Goal: Find specific page/section: Find specific page/section

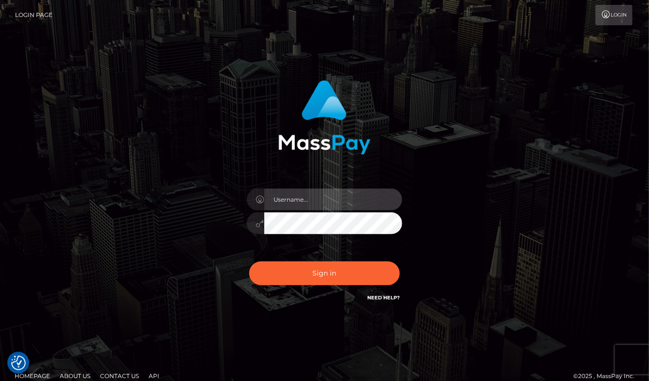
type input "aluasupport"
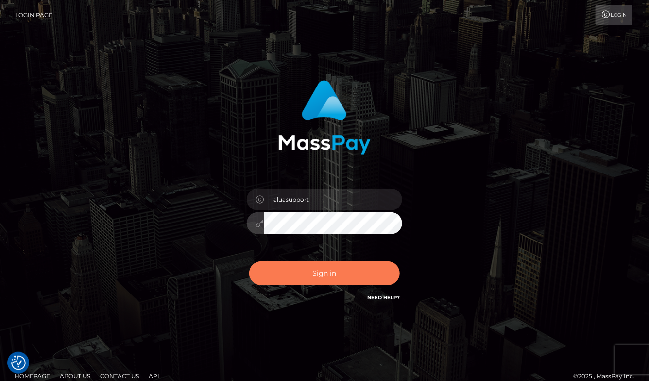
click at [360, 266] on button "Sign in" at bounding box center [324, 273] width 151 height 24
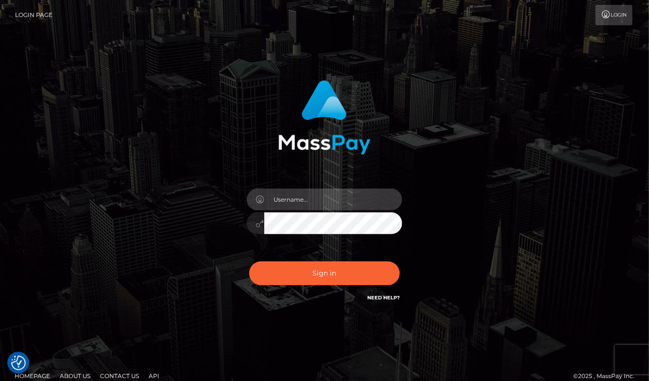
type input "aluasupport"
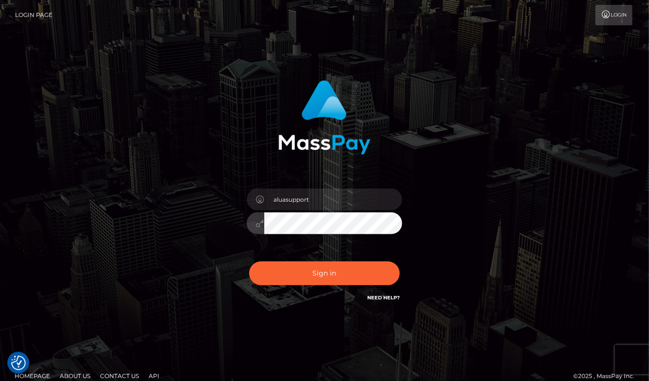
click at [324, 273] on button "Sign in" at bounding box center [324, 273] width 151 height 24
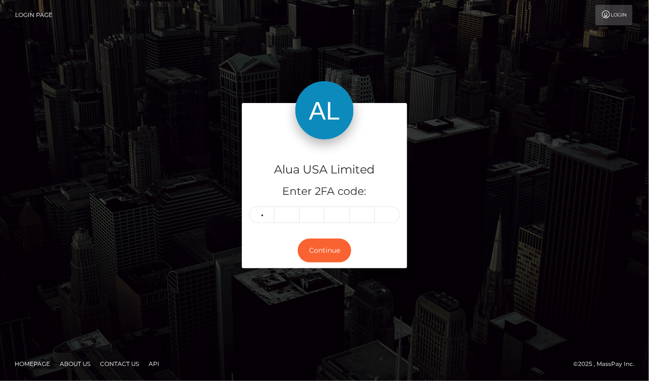
type input "1"
type input "8"
type input "1"
type input "0"
type input "3"
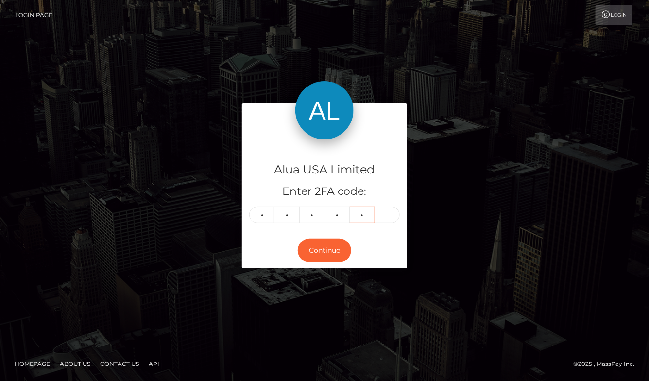
type input "3"
type input "5"
click at [324, 250] on button "Continue" at bounding box center [324, 250] width 53 height 24
click at [570, 0] on nav "Login Page Login" at bounding box center [324, 15] width 649 height 30
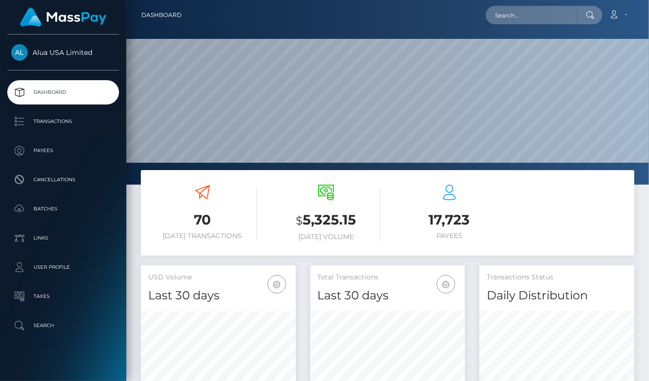
scroll to position [170, 154]
click at [512, 25] on div "Loading... Loading... Account Edit Profile Logout" at bounding box center [411, 15] width 444 height 20
click at [513, 17] on input "text" at bounding box center [531, 15] width 91 height 18
paste input "6781c54fa7a15d9ab10af6fb"
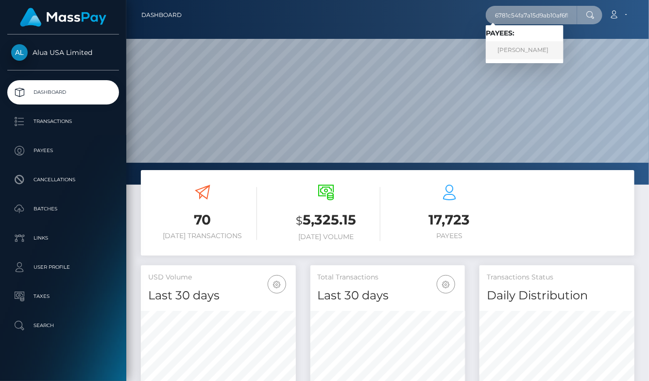
type input "6781c54fa7a15d9ab10af6fb"
click at [528, 48] on link "Valentina Rodríguez Morales" at bounding box center [525, 50] width 78 height 18
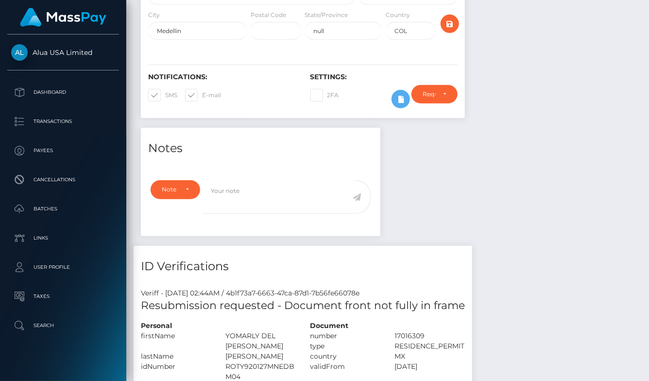
scroll to position [51, 0]
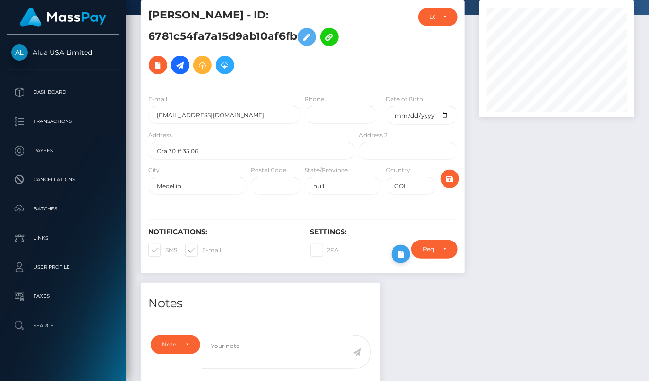
click at [392, 253] on button at bounding box center [400, 254] width 18 height 18
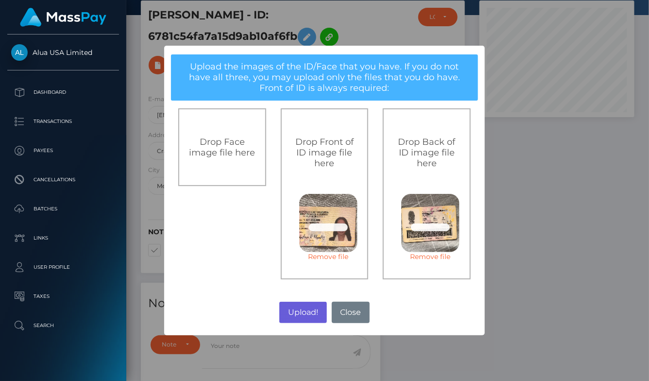
click at [303, 312] on button "Upload!" at bounding box center [302, 312] width 47 height 21
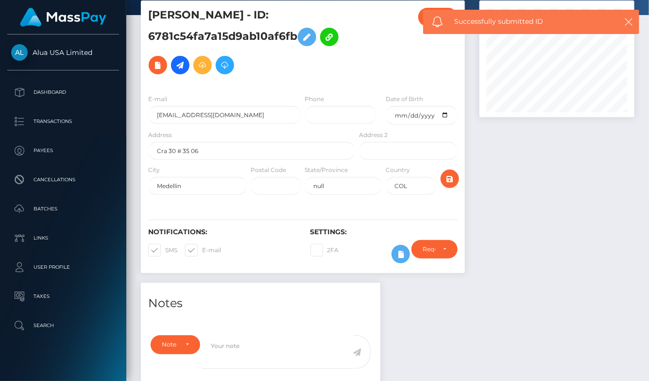
scroll to position [50, 0]
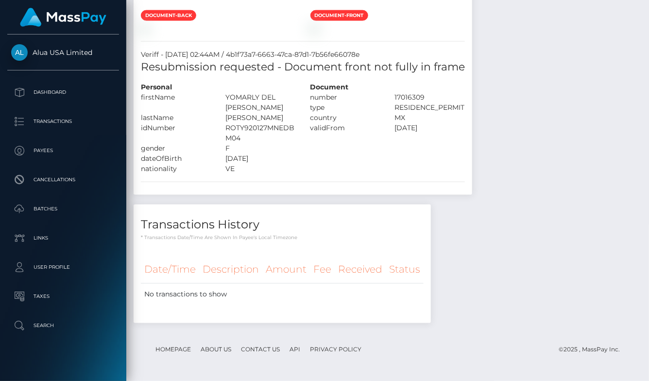
scroll to position [540, 0]
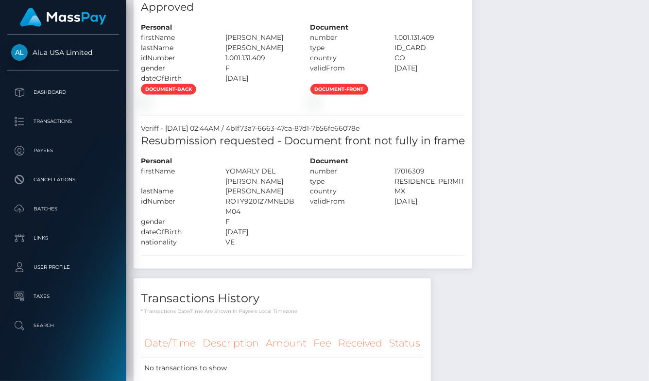
scroll to position [527, 0]
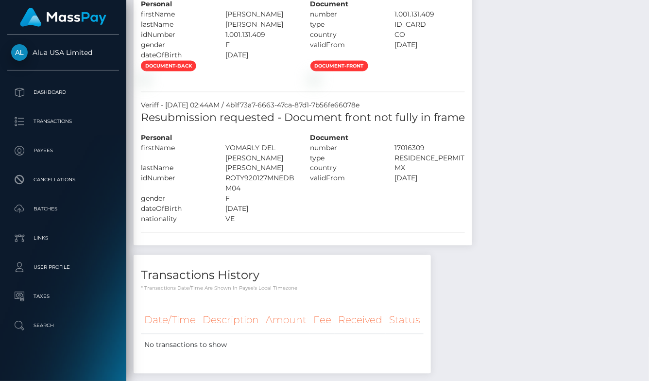
drag, startPoint x: 529, startPoint y: 157, endPoint x: 512, endPoint y: 140, distance: 24.0
click at [529, 157] on div "Notes Note Type Compliance Clear Compliance General Note Type" at bounding box center [388, 94] width 508 height 577
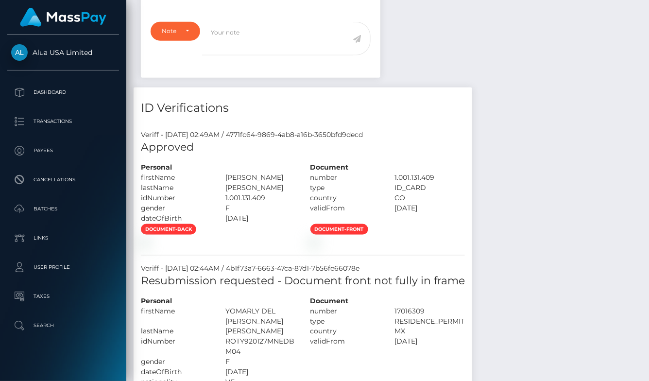
scroll to position [347, 0]
